Goal: Communication & Community: Participate in discussion

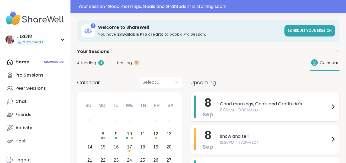
click at [228, 109] on span "8:00AM - 9:30AM EDT" at bounding box center [274, 111] width 109 height 6
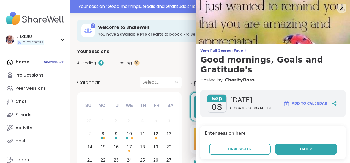
click at [280, 150] on button "Enter" at bounding box center [306, 150] width 62 height 12
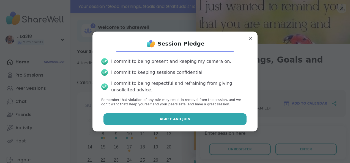
click at [222, 120] on button "Agree and Join" at bounding box center [174, 120] width 143 height 12
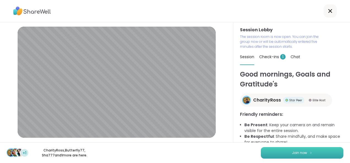
click at [300, 152] on span "Join now" at bounding box center [299, 153] width 15 height 5
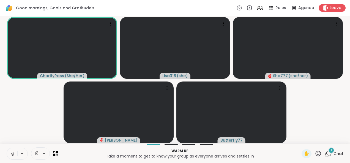
click at [15, 156] on button at bounding box center [12, 154] width 10 height 12
click at [12, 152] on icon at bounding box center [13, 152] width 2 height 2
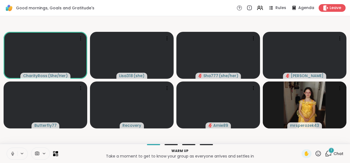
click at [15, 156] on icon at bounding box center [12, 153] width 5 height 5
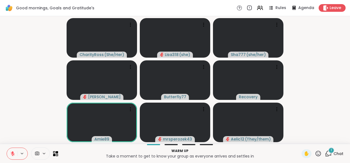
click at [326, 156] on icon at bounding box center [328, 153] width 5 height 5
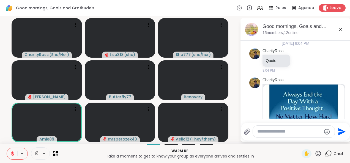
scroll to position [321, 0]
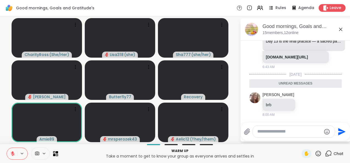
click at [341, 32] on icon at bounding box center [340, 29] width 7 height 7
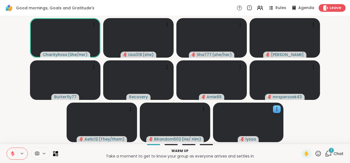
click at [277, 111] on icon at bounding box center [276, 109] width 5 height 5
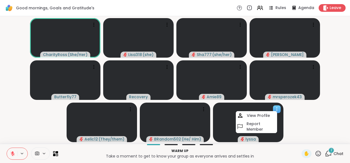
click at [222, 128] on video at bounding box center [248, 123] width 70 height 40
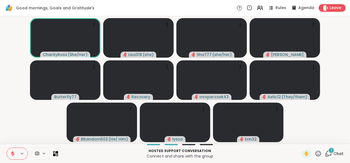
click at [7, 155] on button at bounding box center [12, 154] width 10 height 12
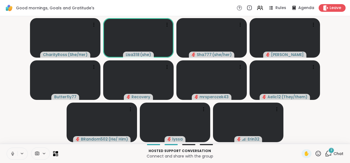
click at [12, 155] on icon at bounding box center [12, 154] width 3 height 2
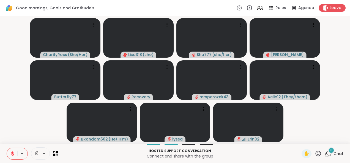
click at [12, 154] on icon at bounding box center [13, 154] width 4 height 4
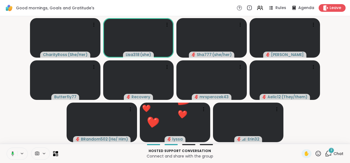
click at [12, 151] on icon at bounding box center [11, 153] width 5 height 5
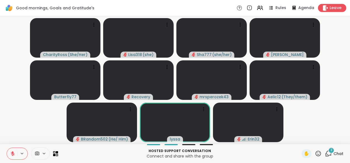
click at [332, 9] on span "Leave" at bounding box center [335, 8] width 12 height 6
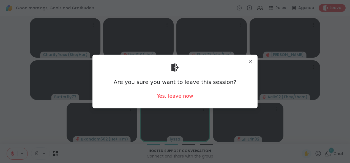
click at [177, 96] on div "Yes, leave now" at bounding box center [175, 96] width 36 height 7
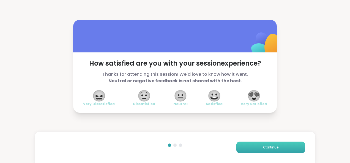
click at [254, 145] on button "Continue" at bounding box center [270, 148] width 69 height 12
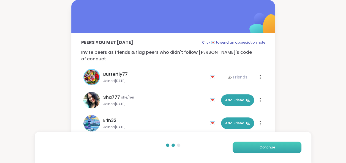
click at [253, 148] on button "Continue" at bounding box center [266, 148] width 69 height 12
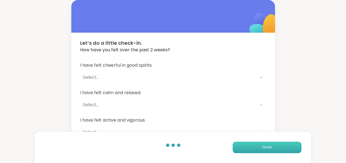
click at [256, 147] on button "Finish" at bounding box center [266, 148] width 69 height 12
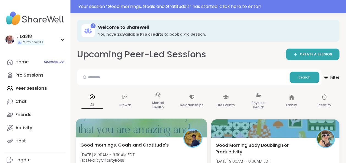
click at [163, 136] on div at bounding box center [141, 128] width 131 height 19
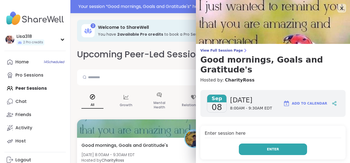
click at [271, 146] on button "Enter" at bounding box center [273, 150] width 68 height 12
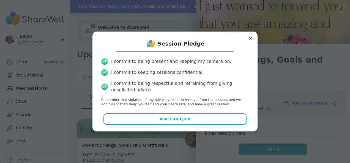
click at [226, 120] on button "Agree and Join" at bounding box center [174, 120] width 143 height 12
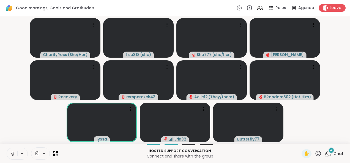
click at [330, 152] on span "4" at bounding box center [331, 150] width 2 height 5
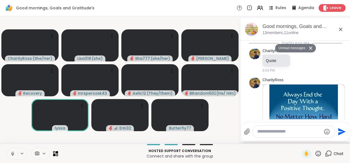
scroll to position [574, 0]
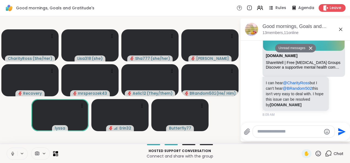
click at [273, 134] on textarea "Type your message" at bounding box center [289, 132] width 64 height 6
click at [315, 156] on icon at bounding box center [317, 153] width 5 height 5
click at [315, 156] on icon at bounding box center [318, 153] width 7 height 7
click at [299, 142] on span "❤️" at bounding box center [301, 139] width 5 height 7
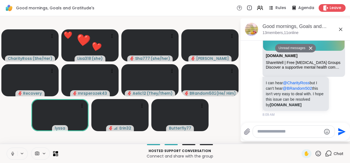
click at [269, 132] on textarea "Type your message" at bounding box center [289, 132] width 64 height 6
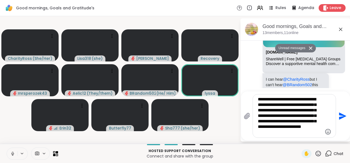
type textarea "**********"
click at [339, 119] on icon "Send" at bounding box center [342, 115] width 7 height 7
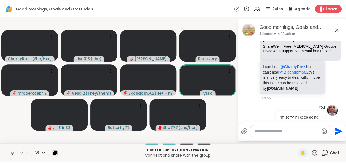
scroll to position [645, 0]
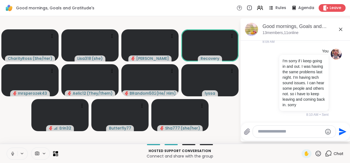
click at [9, 156] on button at bounding box center [12, 154] width 10 height 12
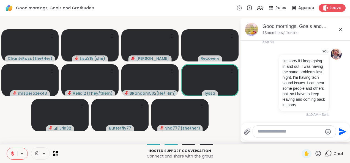
click at [11, 155] on icon at bounding box center [12, 153] width 5 height 5
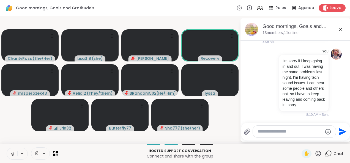
click at [11, 153] on icon at bounding box center [12, 154] width 3 height 2
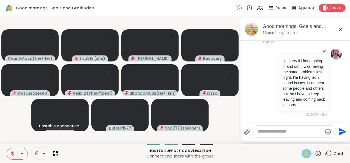
click at [304, 156] on span "✋" at bounding box center [306, 154] width 5 height 7
click at [11, 155] on icon at bounding box center [12, 153] width 5 height 5
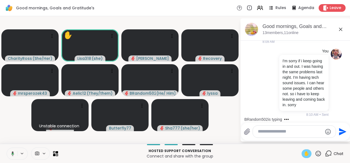
click at [304, 155] on span "✋" at bounding box center [306, 154] width 5 height 7
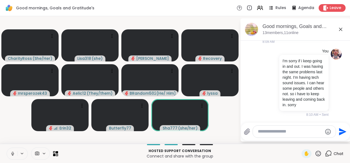
click at [10, 156] on button at bounding box center [12, 154] width 10 height 12
click at [8, 153] on button at bounding box center [12, 154] width 10 height 12
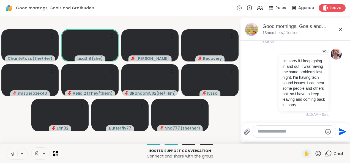
click at [13, 153] on icon at bounding box center [12, 153] width 1 height 2
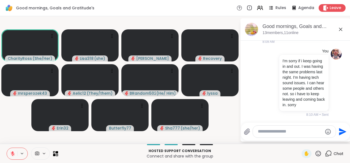
click at [15, 153] on button at bounding box center [12, 154] width 10 height 12
click at [12, 154] on icon at bounding box center [12, 153] width 5 height 5
click at [17, 154] on button at bounding box center [22, 153] width 10 height 5
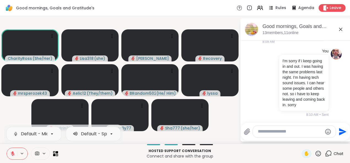
click at [8, 157] on button at bounding box center [12, 154] width 10 height 12
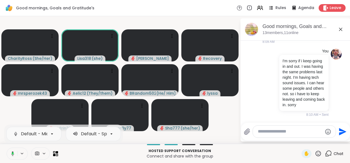
click at [15, 156] on button at bounding box center [11, 154] width 11 height 12
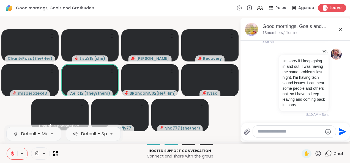
click at [330, 9] on span "Leave" at bounding box center [335, 8] width 12 height 6
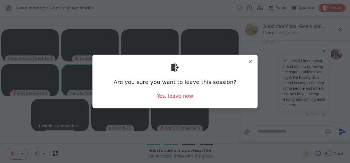
click at [177, 93] on div "Yes, leave now" at bounding box center [175, 96] width 36 height 7
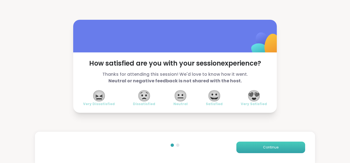
click at [268, 145] on span "Continue" at bounding box center [270, 147] width 15 height 5
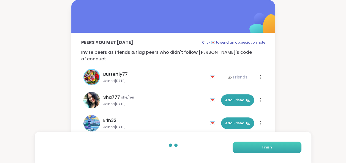
click at [269, 144] on button "Finish" at bounding box center [266, 148] width 69 height 12
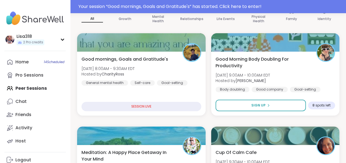
scroll to position [97, 0]
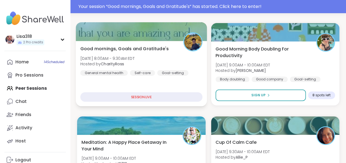
click at [169, 84] on div "Good mornings, Goals and Gratitude's Mon, Sep 08 | 8:00AM - 9:30AM EDT Hosted b…" at bounding box center [141, 73] width 131 height 65
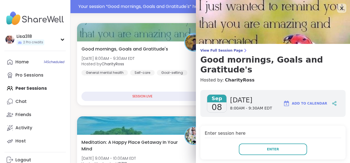
click at [338, 9] on icon at bounding box center [341, 8] width 7 height 7
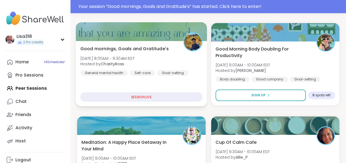
click at [185, 68] on div "Good mornings, Goals and Gratitude's Mon, Sep 08 | 8:00AM - 9:30AM EDT Hosted b…" at bounding box center [141, 60] width 122 height 30
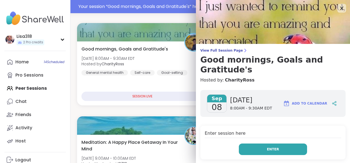
click at [266, 152] on button "Enter" at bounding box center [273, 150] width 68 height 12
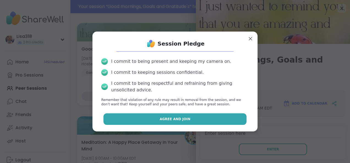
click at [229, 115] on button "Agree and Join" at bounding box center [174, 120] width 143 height 12
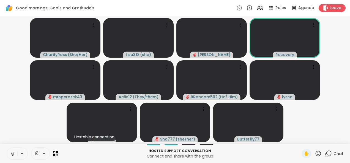
click at [326, 156] on icon at bounding box center [328, 153] width 5 height 5
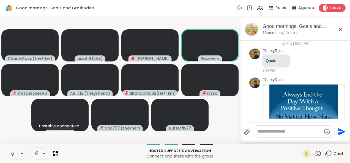
scroll to position [640, 0]
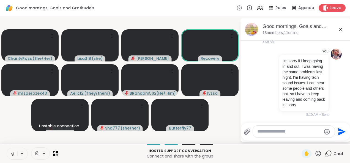
click at [280, 131] on textarea "Type your message" at bounding box center [289, 132] width 64 height 6
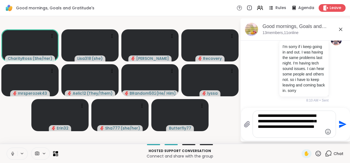
type textarea "**********"
click at [340, 130] on button "Send" at bounding box center [342, 124] width 12 height 12
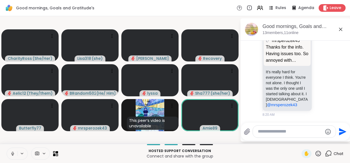
scroll to position [889, 0]
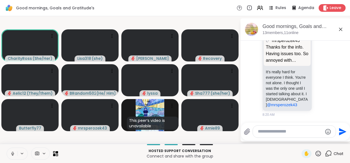
click at [9, 156] on button at bounding box center [12, 154] width 10 height 12
click at [8, 156] on button at bounding box center [12, 154] width 10 height 12
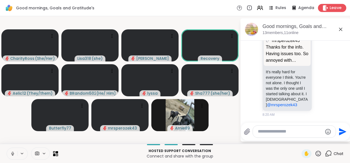
click at [333, 8] on span "Leave" at bounding box center [335, 8] width 12 height 6
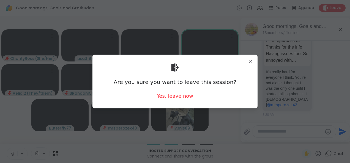
click at [181, 97] on div "Yes, leave now" at bounding box center [175, 96] width 36 height 7
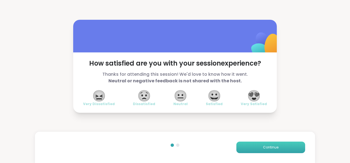
click at [267, 145] on button "Continue" at bounding box center [270, 148] width 69 height 12
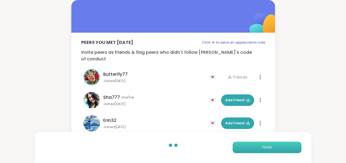
click at [274, 153] on button "Finish" at bounding box center [266, 148] width 69 height 12
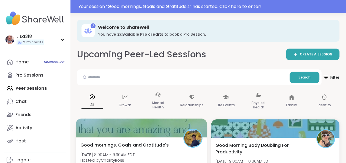
click at [168, 156] on div "Good mornings, Goals and Gratitude's Mon, Sep 08 | 8:00AM - 9:30AM EDT Hosted b…" at bounding box center [141, 157] width 122 height 30
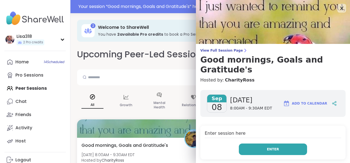
click at [274, 148] on button "Enter" at bounding box center [273, 150] width 68 height 12
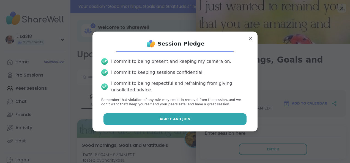
click at [224, 122] on button "Agree and Join" at bounding box center [174, 120] width 143 height 12
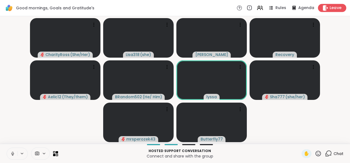
click at [331, 5] on span "Leave" at bounding box center [335, 8] width 12 height 6
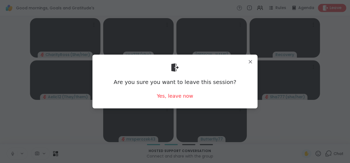
click at [177, 100] on div "Yes, leave now" at bounding box center [175, 96] width 36 height 7
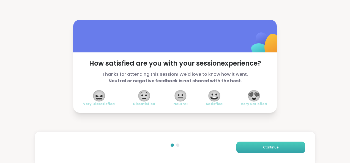
click at [282, 142] on button "Continue" at bounding box center [270, 148] width 69 height 12
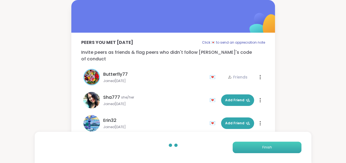
click at [285, 149] on button "Finish" at bounding box center [266, 148] width 69 height 12
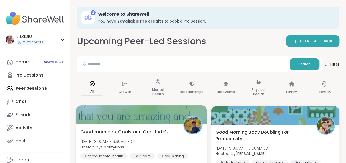
click at [181, 141] on div "Good mornings, Goals and Gratitude's Mon, Sep 08 | 8:00AM - 9:30AM EDT Hosted b…" at bounding box center [141, 144] width 122 height 30
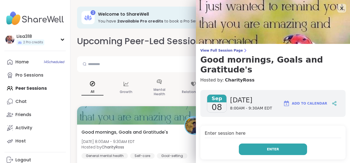
click at [264, 152] on button "Enter" at bounding box center [273, 150] width 68 height 12
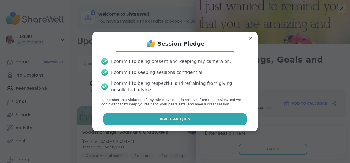
click at [214, 115] on button "Agree and Join" at bounding box center [174, 120] width 143 height 12
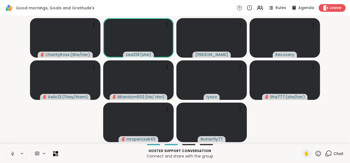
click at [336, 1] on div "Good mornings, Goals and Gratitude's Rules Agenda Leave" at bounding box center [175, 8] width 350 height 16
click at [338, 12] on div "Rules Agenda Leave" at bounding box center [290, 8] width 109 height 8
click at [338, 10] on div "Leave" at bounding box center [332, 8] width 28 height 8
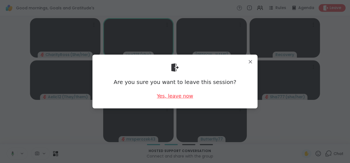
click at [177, 100] on div "Yes, leave now" at bounding box center [175, 96] width 36 height 7
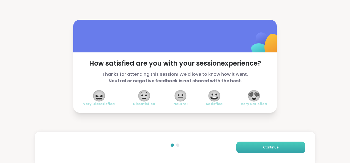
click at [274, 148] on button "Continue" at bounding box center [270, 148] width 69 height 12
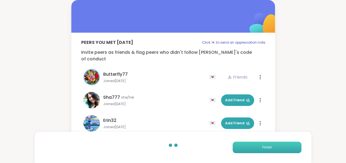
click at [278, 147] on button "Finish" at bounding box center [266, 148] width 69 height 12
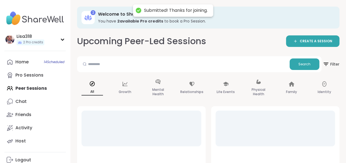
click at [180, 129] on div at bounding box center [141, 129] width 120 height 36
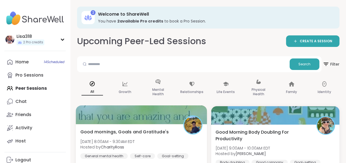
click at [183, 147] on div "Good mornings, Goals and Gratitude's Mon, Sep 08 | 8:00AM - 9:30AM EDT Hosted b…" at bounding box center [141, 144] width 122 height 30
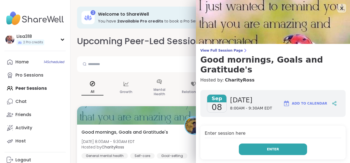
click at [274, 147] on button "Enter" at bounding box center [273, 150] width 68 height 12
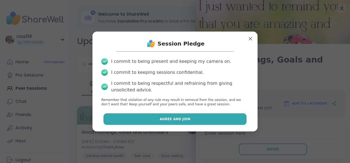
click at [226, 118] on button "Agree and Join" at bounding box center [174, 120] width 143 height 12
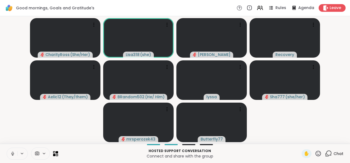
click at [325, 153] on icon at bounding box center [328, 153] width 7 height 7
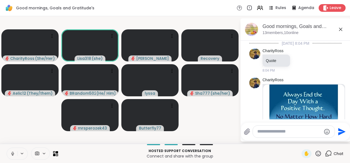
scroll to position [957, 0]
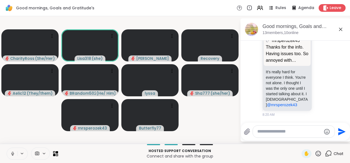
click at [271, 134] on textarea "Type your message" at bounding box center [289, 132] width 64 height 6
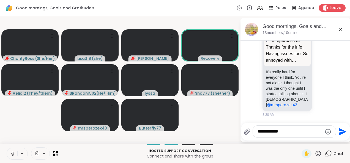
type textarea "**********"
click at [340, 134] on icon "Send" at bounding box center [342, 131] width 7 height 7
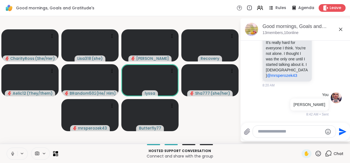
scroll to position [1015, 0]
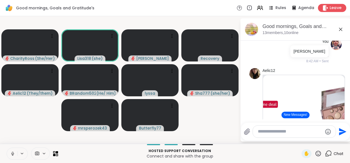
click at [333, 11] on div "Leave" at bounding box center [332, 8] width 28 height 8
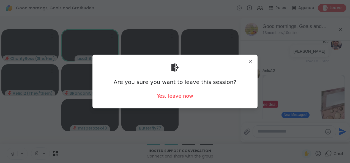
click at [184, 97] on div "Yes, leave now" at bounding box center [175, 96] width 36 height 7
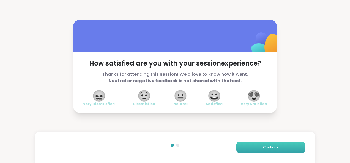
click at [272, 148] on span "Continue" at bounding box center [270, 147] width 15 height 5
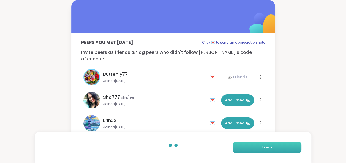
click at [273, 148] on button "Finish" at bounding box center [266, 148] width 69 height 12
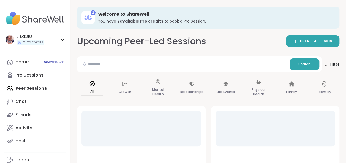
click at [180, 125] on div at bounding box center [141, 129] width 120 height 36
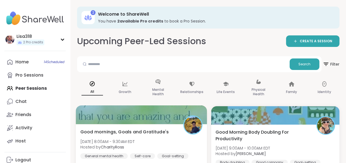
click at [179, 147] on div "Good mornings, Goals and Gratitude's Mon, Sep 08 | 8:00AM - 9:30AM EDT Hosted b…" at bounding box center [141, 144] width 122 height 30
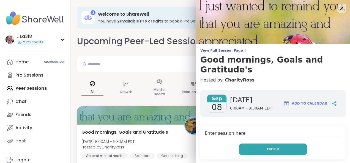
click at [267, 150] on span "Enter" at bounding box center [273, 149] width 12 height 5
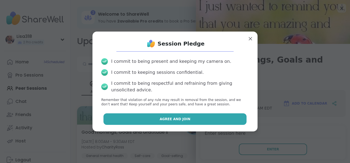
click at [219, 117] on button "Agree and Join" at bounding box center [174, 120] width 143 height 12
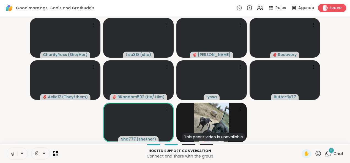
click at [335, 11] on div "Leave" at bounding box center [332, 8] width 28 height 8
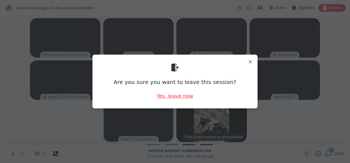
click at [181, 99] on div "Yes, leave now" at bounding box center [175, 96] width 36 height 7
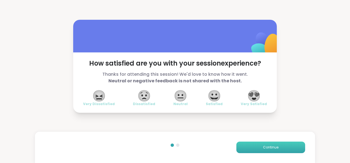
click at [284, 145] on button "Continue" at bounding box center [270, 148] width 69 height 12
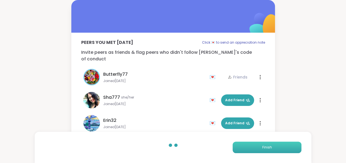
click at [285, 148] on button "Finish" at bounding box center [266, 148] width 69 height 12
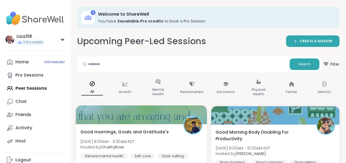
click at [189, 147] on div "Good mornings, Goals and Gratitude's Mon, Sep 08 | 8:00AM - 9:30AM EDT Hosted b…" at bounding box center [141, 144] width 122 height 30
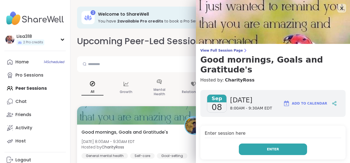
click at [278, 147] on button "Enter" at bounding box center [273, 150] width 68 height 12
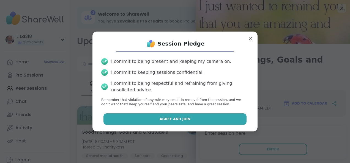
click at [214, 120] on button "Agree and Join" at bounding box center [174, 120] width 143 height 12
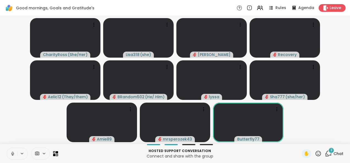
click at [315, 155] on icon at bounding box center [318, 153] width 7 height 7
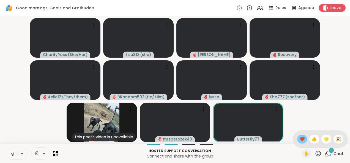
click at [299, 142] on div "❤️" at bounding box center [302, 139] width 10 height 9
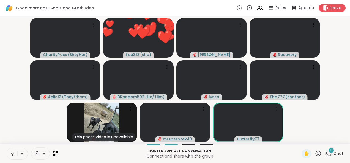
click at [315, 156] on icon at bounding box center [317, 153] width 5 height 5
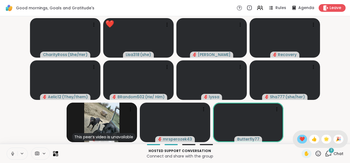
click at [299, 142] on span "❤️" at bounding box center [301, 139] width 5 height 7
click at [315, 157] on icon at bounding box center [318, 153] width 7 height 7
click at [335, 143] on div "🎉" at bounding box center [338, 139] width 10 height 9
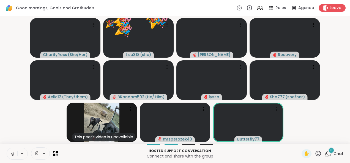
click at [315, 157] on icon at bounding box center [318, 153] width 7 height 7
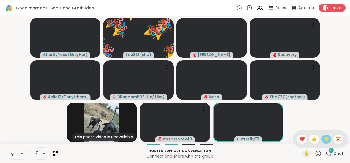
click at [322, 143] on div "🌟" at bounding box center [326, 139] width 10 height 9
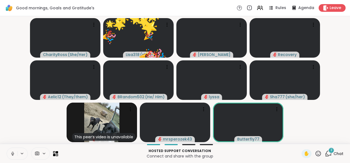
click at [315, 156] on icon at bounding box center [317, 153] width 5 height 5
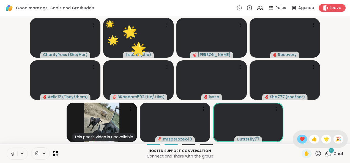
click at [299, 142] on span "❤️" at bounding box center [301, 139] width 5 height 7
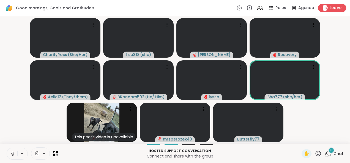
click at [334, 9] on span "Leave" at bounding box center [335, 8] width 12 height 6
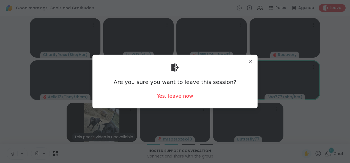
click at [188, 97] on div "Yes, leave now" at bounding box center [175, 96] width 36 height 7
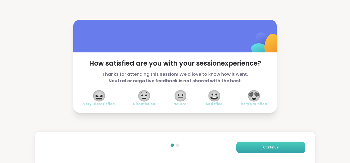
click at [263, 148] on span "Continue" at bounding box center [270, 147] width 15 height 5
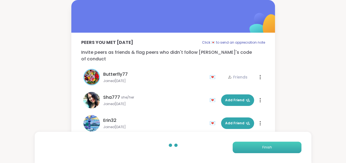
click at [266, 149] on span "Finish" at bounding box center [267, 147] width 10 height 5
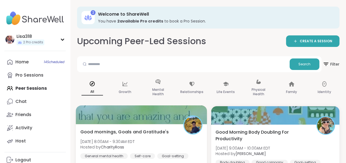
click at [194, 142] on div "Good mornings, Goals and Gratitude's Mon, Sep 08 | 8:00AM - 9:30AM EDT Hosted b…" at bounding box center [141, 144] width 122 height 30
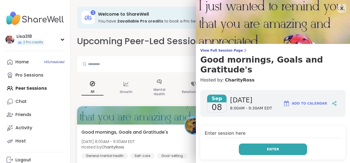
click at [257, 149] on button "Enter" at bounding box center [273, 150] width 68 height 12
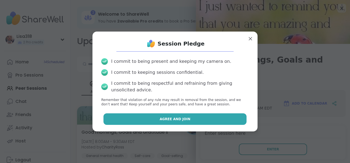
click at [229, 118] on button "Agree and Join" at bounding box center [174, 120] width 143 height 12
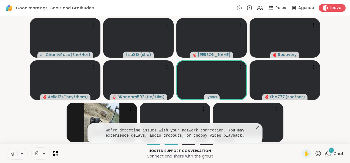
click at [258, 128] on icon at bounding box center [257, 127] width 3 height 3
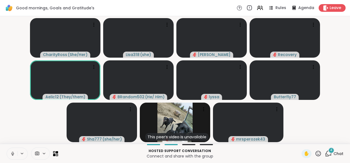
click at [249, 9] on icon at bounding box center [249, 8] width 6 height 6
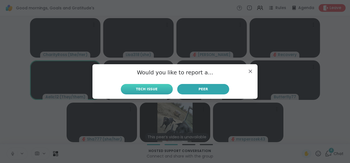
click at [155, 92] on button "Tech Issue" at bounding box center [147, 89] width 52 height 10
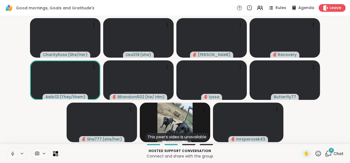
click at [328, 155] on div "4 Chat" at bounding box center [334, 154] width 18 height 9
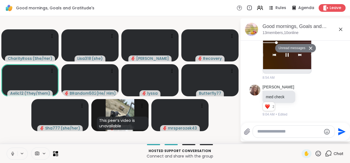
scroll to position [1498, 0]
click at [298, 100] on icon at bounding box center [298, 100] width 1 height 4
click at [302, 102] on icon at bounding box center [304, 100] width 5 height 5
click at [302, 93] on div "Select Reaction: Heart" at bounding box center [304, 91] width 5 height 5
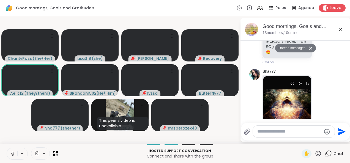
scroll to position [1337, 0]
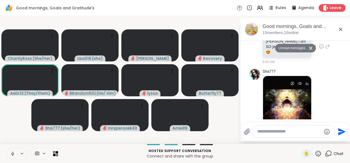
click at [315, 48] on icon at bounding box center [315, 47] width 1 height 4
click at [319, 49] on icon at bounding box center [321, 46] width 5 height 5
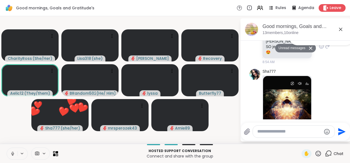
click at [319, 40] on div "Select Reaction: Heart" at bounding box center [321, 37] width 5 height 5
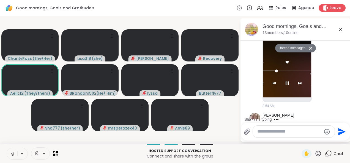
scroll to position [1506, 0]
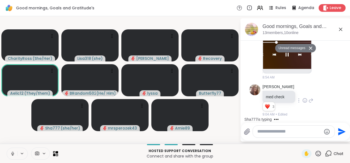
click at [308, 50] on icon at bounding box center [310, 48] width 4 height 4
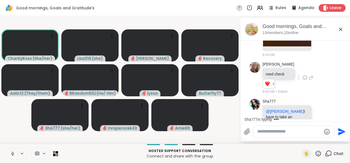
scroll to position [1550, 0]
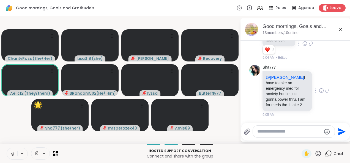
click at [321, 90] on icon at bounding box center [321, 90] width 0 height 0
click at [307, 84] on div "Select Reaction: Thumbs up" at bounding box center [309, 81] width 5 height 5
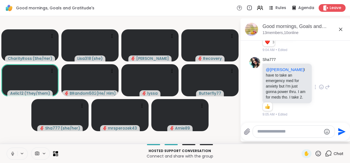
click at [12, 155] on icon at bounding box center [12, 153] width 5 height 5
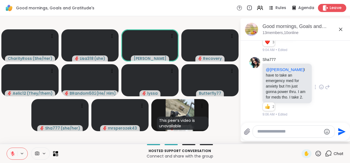
click at [327, 11] on div "Leave" at bounding box center [332, 8] width 28 height 8
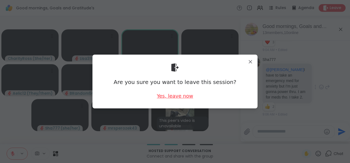
click at [188, 98] on div "Yes, leave now" at bounding box center [175, 96] width 36 height 7
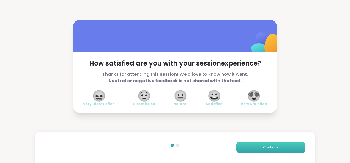
click at [257, 147] on button "Continue" at bounding box center [270, 148] width 69 height 12
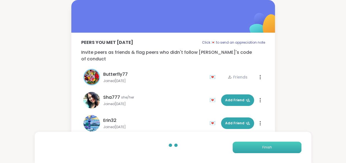
click at [267, 144] on button "Finish" at bounding box center [266, 148] width 69 height 12
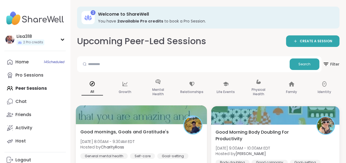
click at [177, 141] on div "Good mornings, Goals and Gratitude's Mon, Sep 08 | 8:00AM - 9:30AM EDT Hosted b…" at bounding box center [141, 144] width 122 height 30
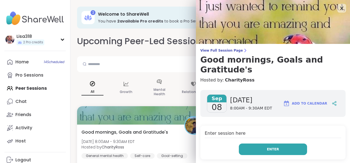
click at [269, 149] on span "Enter" at bounding box center [273, 149] width 12 height 5
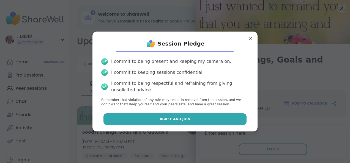
click at [228, 118] on button "Agree and Join" at bounding box center [174, 120] width 143 height 12
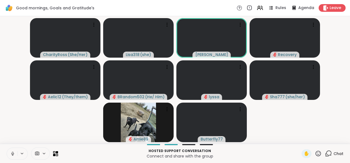
click at [316, 156] on icon at bounding box center [318, 153] width 7 height 7
click at [299, 141] on span "❤️" at bounding box center [301, 139] width 5 height 7
click at [315, 152] on icon at bounding box center [318, 153] width 7 height 7
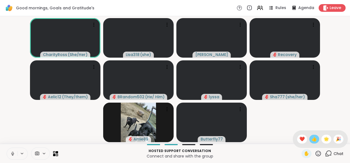
click at [311, 142] on span "👍" at bounding box center [313, 139] width 5 height 7
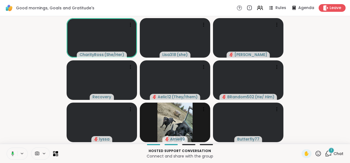
click at [6, 151] on button at bounding box center [11, 154] width 11 height 12
click at [11, 153] on icon at bounding box center [12, 153] width 5 height 5
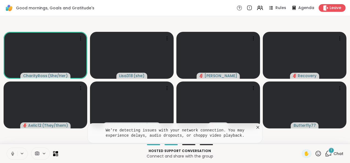
click at [260, 128] on icon at bounding box center [257, 127] width 5 height 5
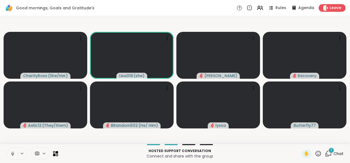
click at [10, 158] on button at bounding box center [12, 154] width 10 height 12
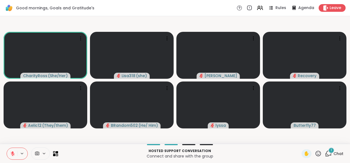
click at [325, 155] on icon at bounding box center [328, 153] width 7 height 7
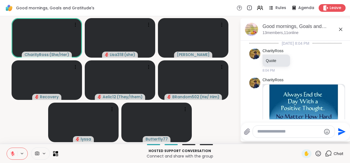
scroll to position [1638, 0]
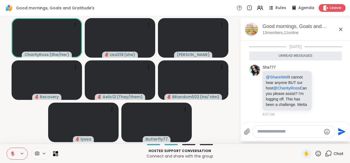
click at [277, 130] on textarea "Type your message" at bounding box center [289, 132] width 64 height 6
click at [329, 133] on icon "Emoji picker" at bounding box center [327, 132] width 7 height 7
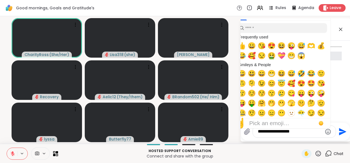
click at [262, 49] on span "😘" at bounding box center [261, 46] width 8 height 8
type textarea "**********"
click at [343, 137] on button "Send" at bounding box center [342, 132] width 12 height 12
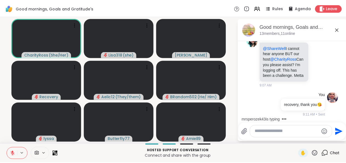
scroll to position [1660, 0]
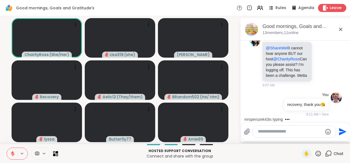
click at [332, 8] on span "Leave" at bounding box center [335, 8] width 12 height 6
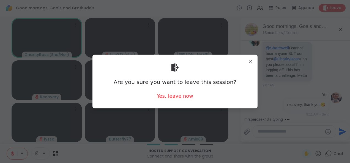
click at [188, 98] on div "Yes, leave now" at bounding box center [175, 96] width 36 height 7
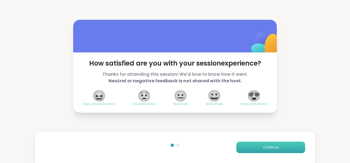
click at [270, 146] on span "Continue" at bounding box center [270, 147] width 15 height 5
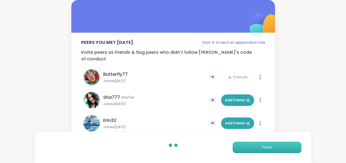
click at [270, 145] on button "Finish" at bounding box center [266, 148] width 69 height 12
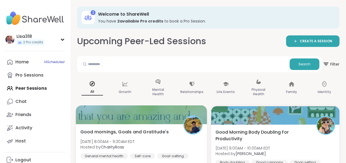
click at [178, 145] on div "Good mornings, Goals and Gratitude's Mon, Sep 08 | 8:00AM - 9:30AM EDT Hosted b…" at bounding box center [141, 144] width 122 height 30
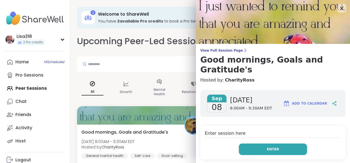
click at [288, 150] on button "Enter" at bounding box center [273, 150] width 68 height 12
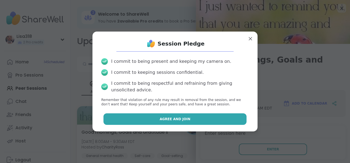
click at [219, 121] on button "Agree and Join" at bounding box center [174, 120] width 143 height 12
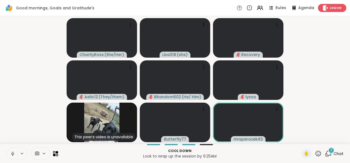
click at [331, 7] on span "Leave" at bounding box center [335, 8] width 12 height 6
click at [329, 7] on span "Leave" at bounding box center [335, 8] width 12 height 6
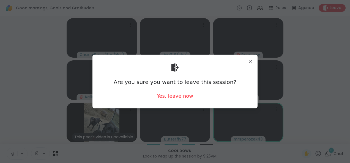
click at [181, 97] on div "Yes, leave now" at bounding box center [175, 96] width 36 height 7
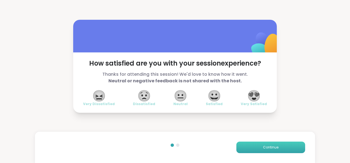
click at [258, 144] on button "Continue" at bounding box center [270, 148] width 69 height 12
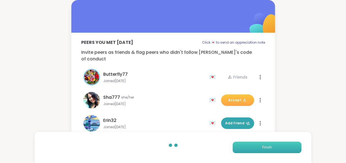
click at [258, 144] on button "Finish" at bounding box center [266, 148] width 69 height 12
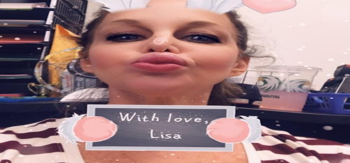
click at [32, 113] on div "Home 13 Scheduled Pro Sessions Peer Sessions Chat 4 Friends Activity Host" at bounding box center [174, 155] width 345 height 93
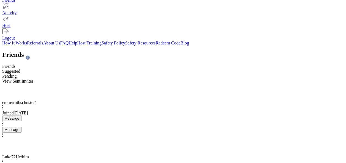
scroll to position [190, 0]
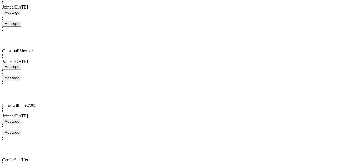
scroll to position [465, 0]
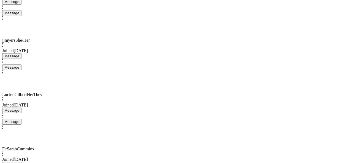
scroll to position [740, 0]
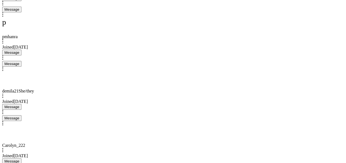
scroll to position [1015, 0]
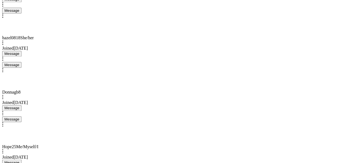
scroll to position [1443, 0]
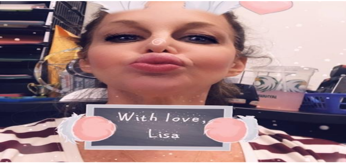
scroll to position [831, 0]
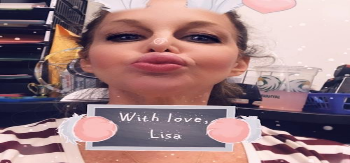
type textarea "**********"
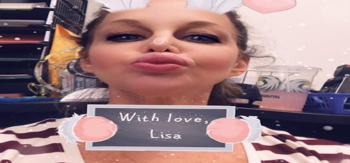
click at [56, 112] on link "Home 13 Scheduled" at bounding box center [174, 117] width 345 height 10
click at [65, 35] on div "Lisa318 2 Pro credits" at bounding box center [172, 47] width 341 height 24
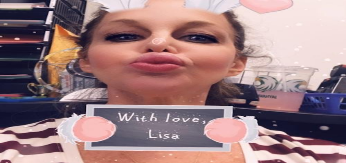
click at [16, 104] on div "Help" at bounding box center [172, 106] width 341 height 5
click at [28, 92] on div "Settings" at bounding box center [172, 94] width 341 height 5
select select "**"
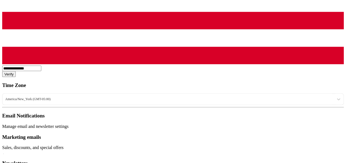
scroll to position [505, 0]
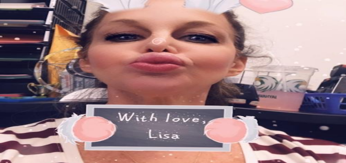
click at [64, 41] on div "Lisa318 2 Pro credits" at bounding box center [172, 47] width 341 height 24
